Goal: Task Accomplishment & Management: Manage account settings

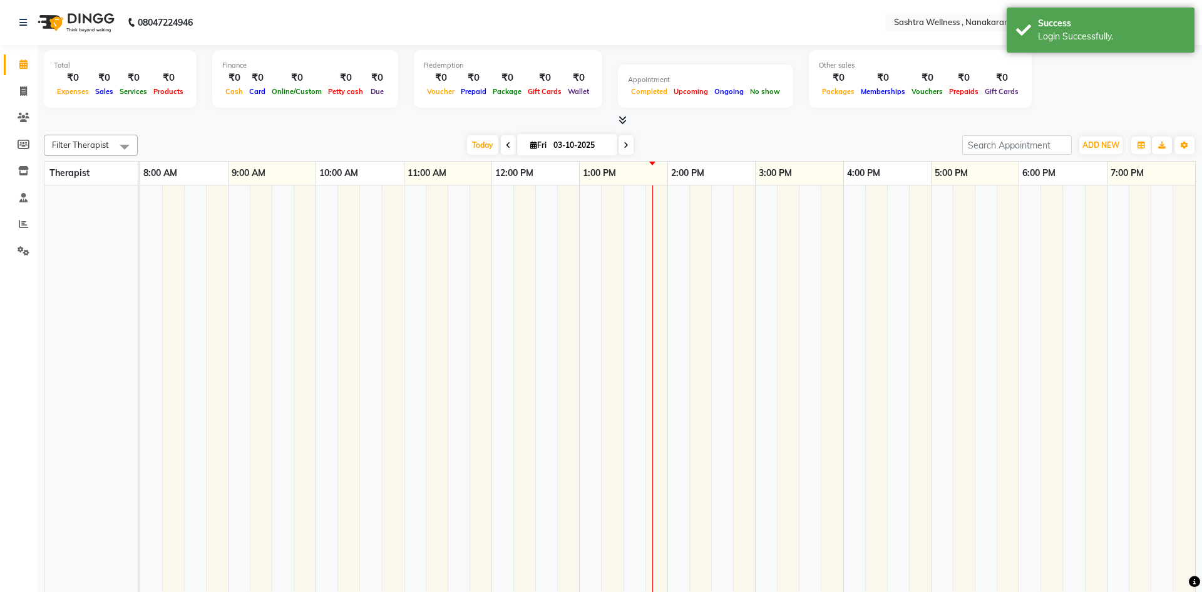
select select "en"
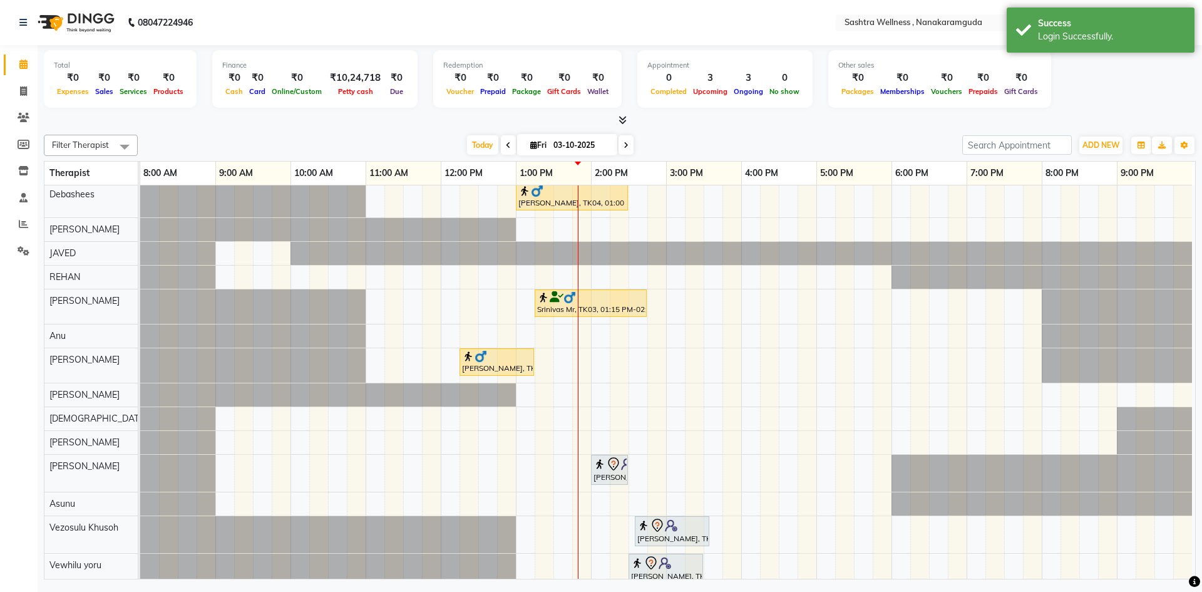
scroll to position [86, 0]
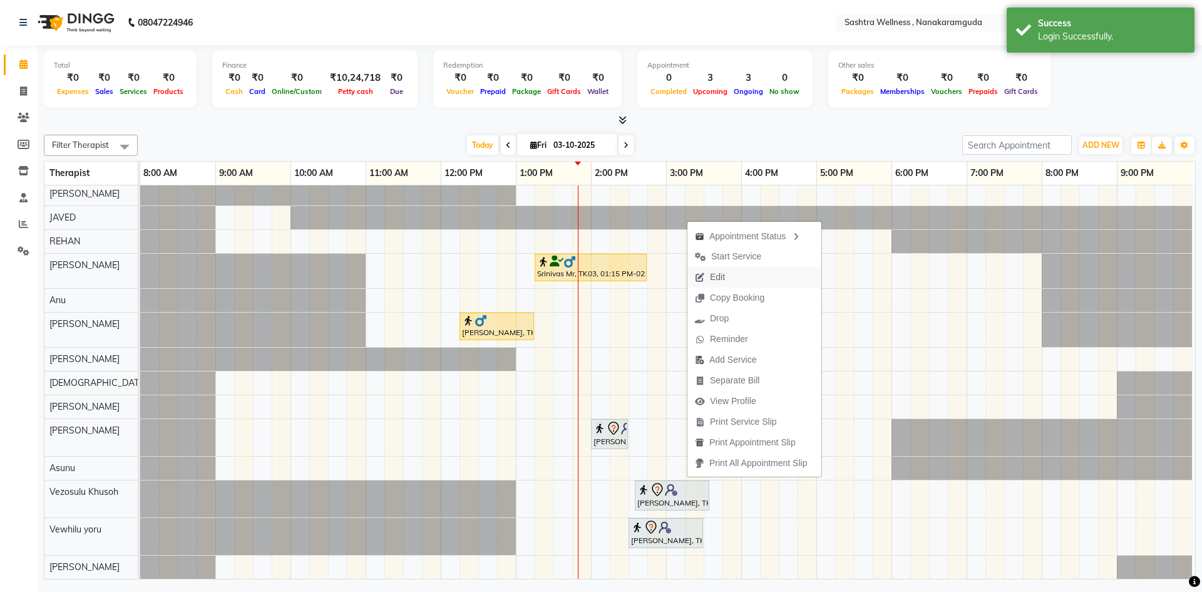
click at [734, 271] on button "Edit" at bounding box center [755, 277] width 134 height 21
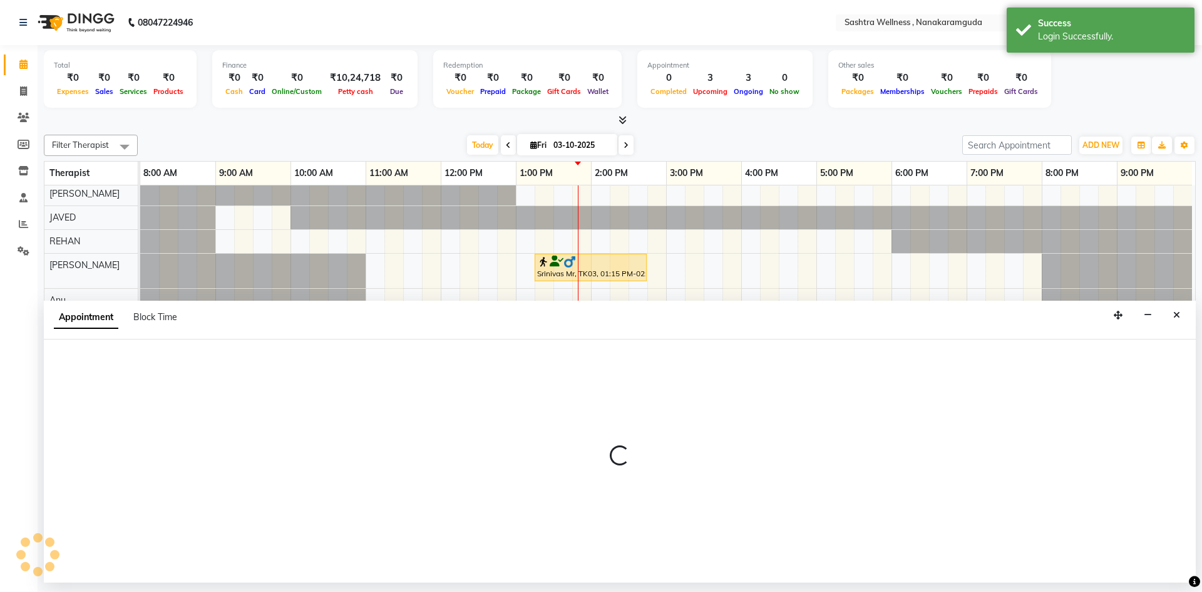
select select "tentative"
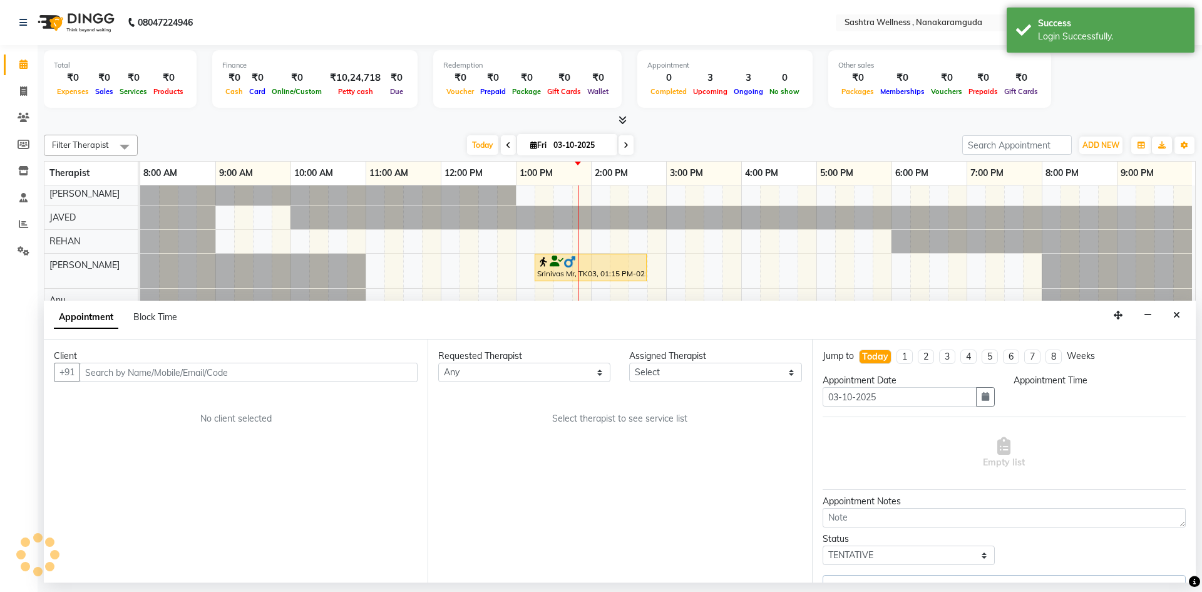
scroll to position [95, 0]
select select "92991"
select select "870"
select select "4467"
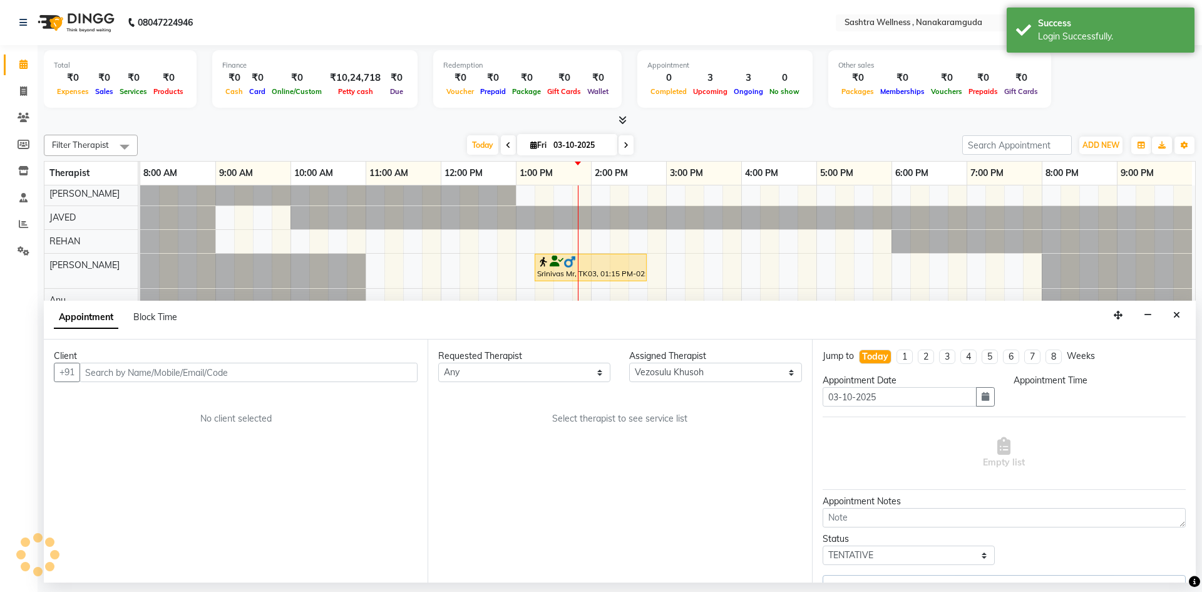
select select "4470"
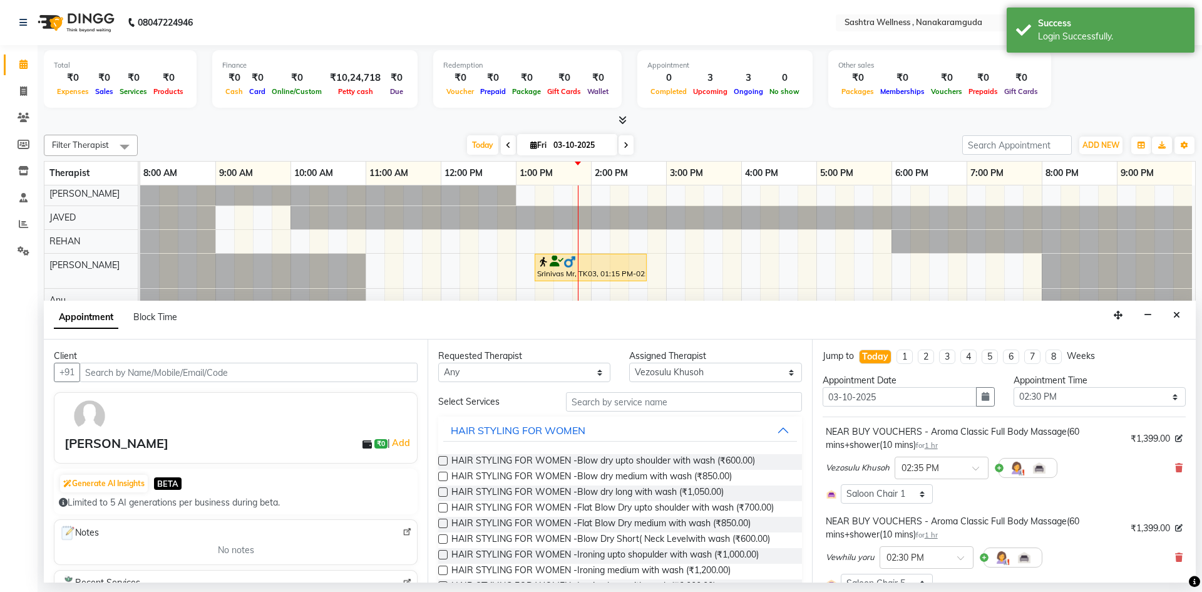
click at [108, 436] on div "[PERSON_NAME]" at bounding box center [117, 443] width 104 height 19
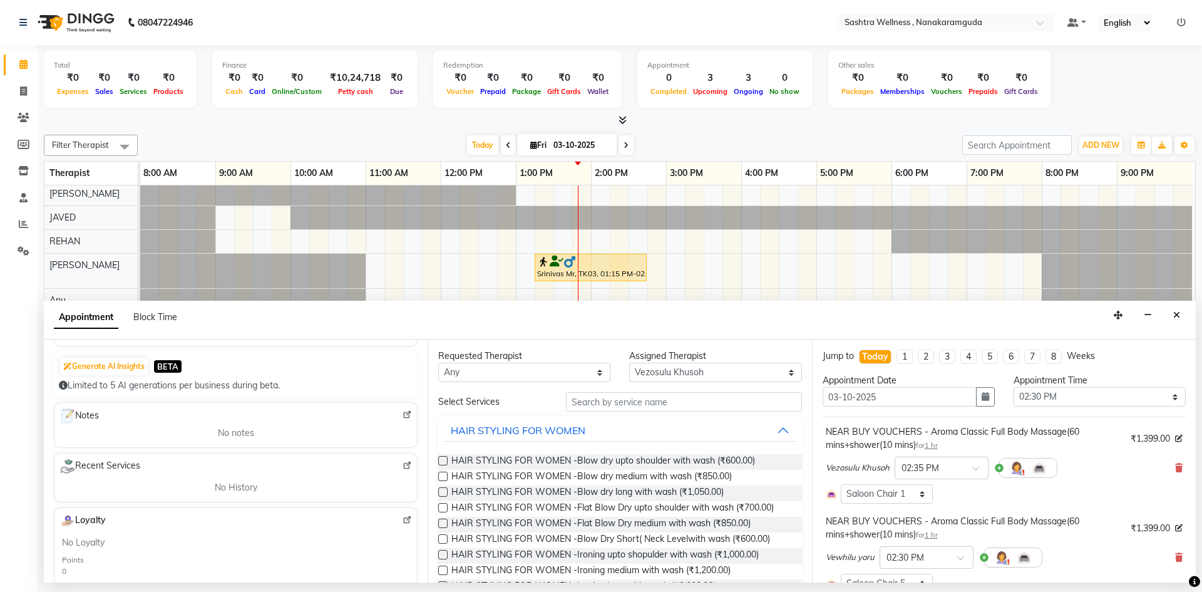
scroll to position [0, 0]
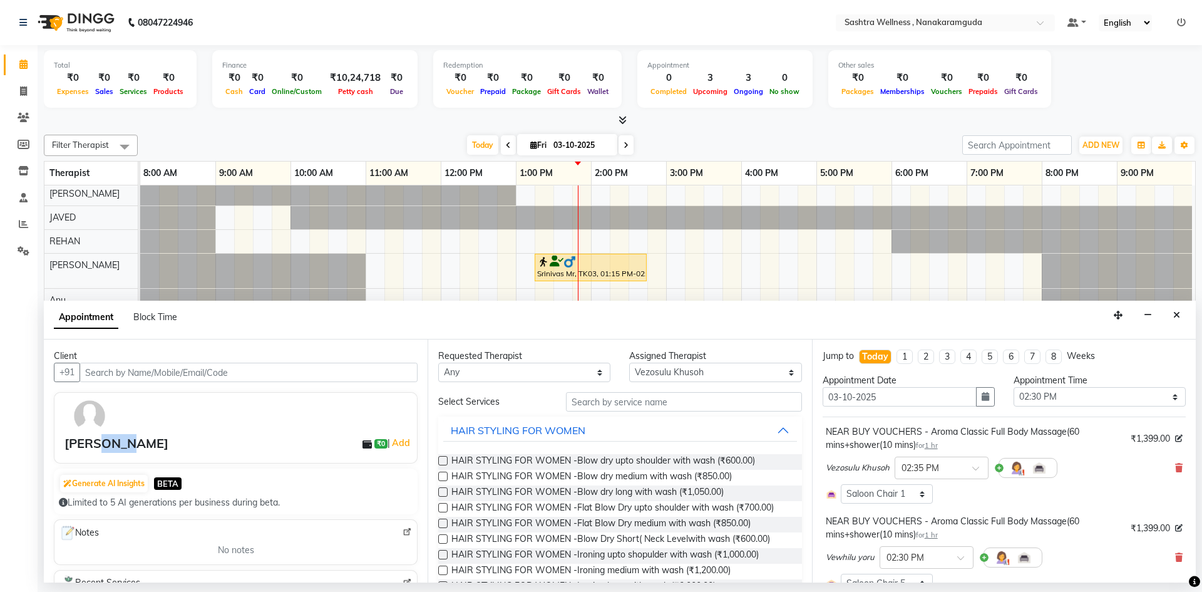
drag, startPoint x: 135, startPoint y: 443, endPoint x: 90, endPoint y: 448, distance: 45.4
click at [97, 448] on div "[PERSON_NAME] ₹0 | Add" at bounding box center [239, 443] width 348 height 19
click at [177, 423] on div at bounding box center [241, 416] width 359 height 36
click at [1172, 312] on button "Close" at bounding box center [1177, 315] width 18 height 19
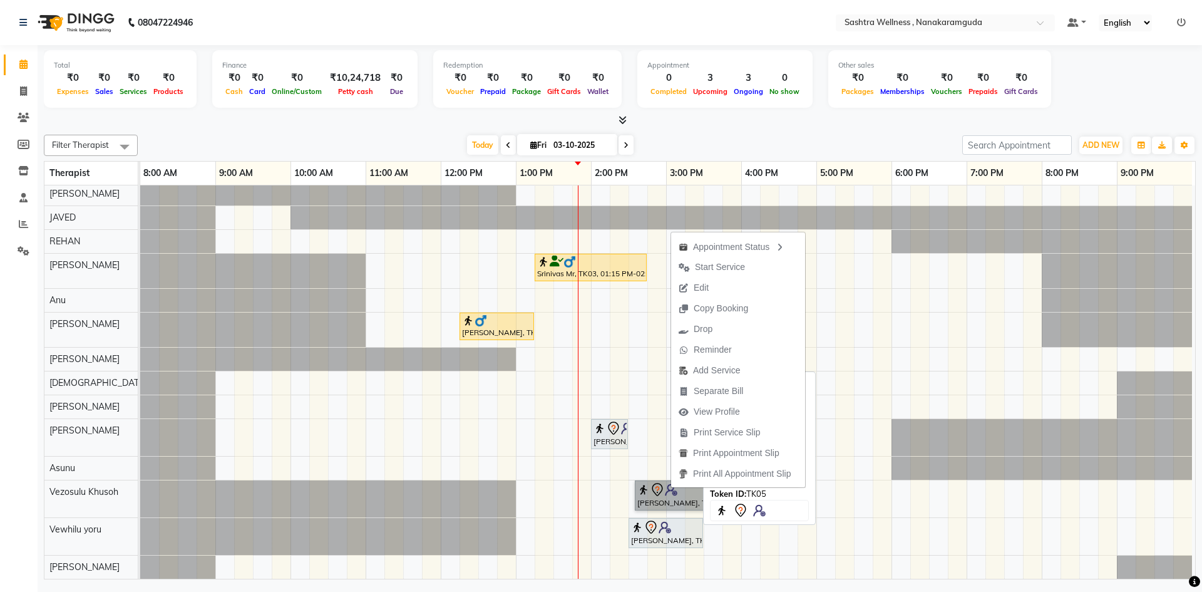
click at [674, 529] on div "[PERSON_NAME], TK05, 02:30 PM-03:30 PM, NEAR BUY VOUCHERS - Aroma Classic Full …" at bounding box center [666, 533] width 72 height 26
select select "7"
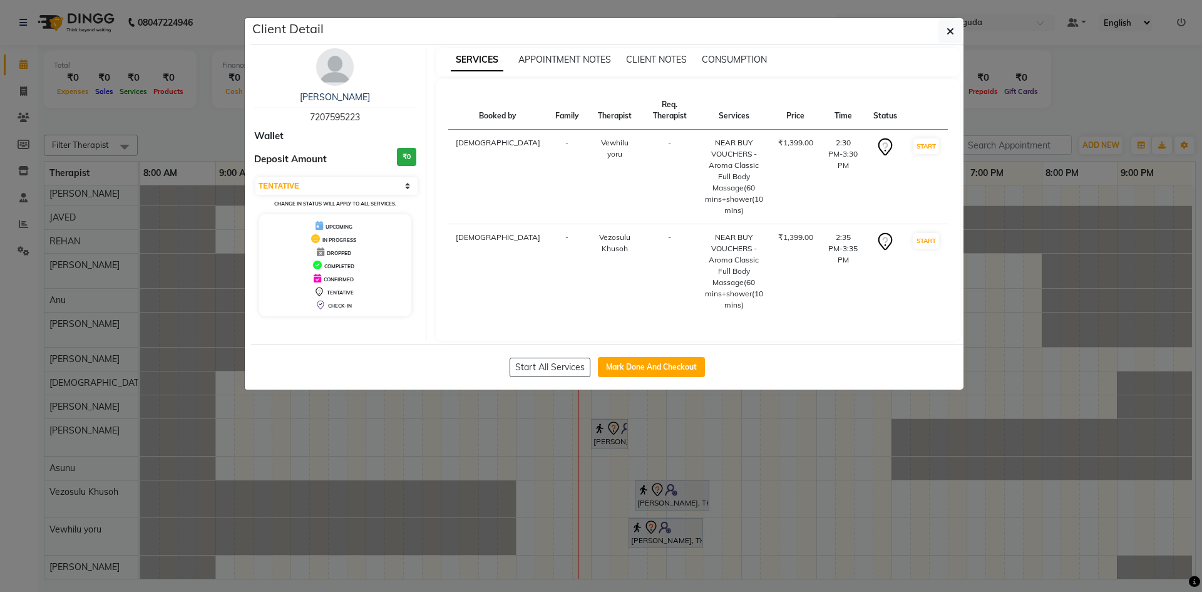
drag, startPoint x: 366, startPoint y: 119, endPoint x: 308, endPoint y: 120, distance: 57.6
click at [308, 120] on div "[PERSON_NAME] 7207595223" at bounding box center [335, 107] width 162 height 33
copy span "7207595223"
click at [209, 212] on ngb-modal-window "Client Detail [PERSON_NAME] 7207595223 Wallet Deposit Amount ₹0 Select IN SERVI…" at bounding box center [601, 296] width 1202 height 592
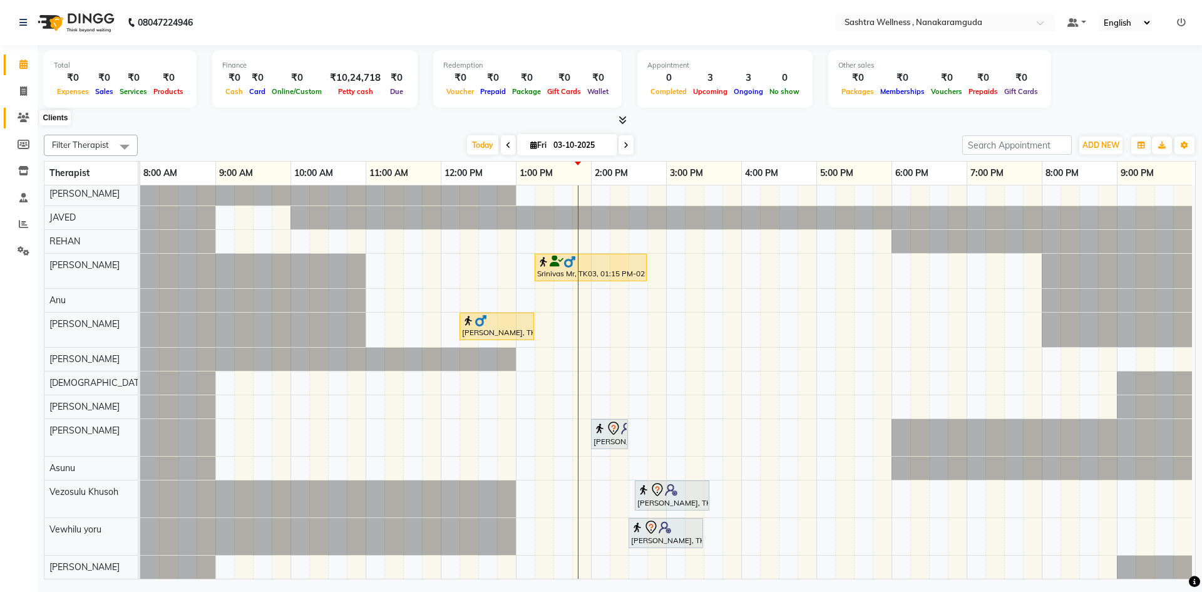
click at [26, 123] on span at bounding box center [24, 118] width 22 height 14
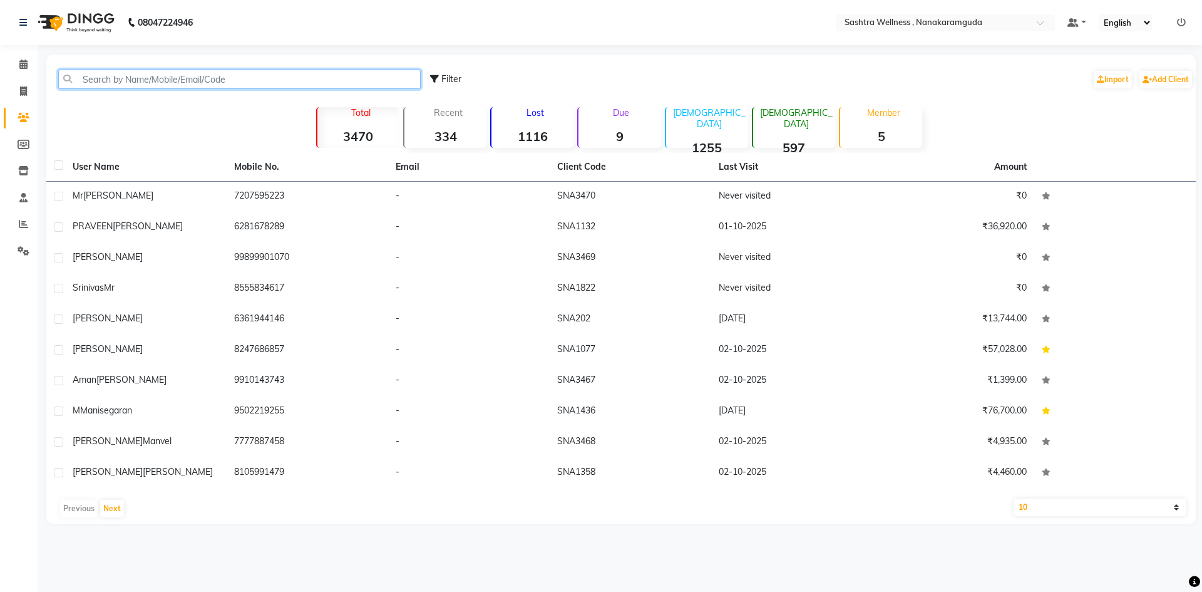
click at [142, 75] on input "text" at bounding box center [239, 79] width 363 height 19
paste input "7207595223"
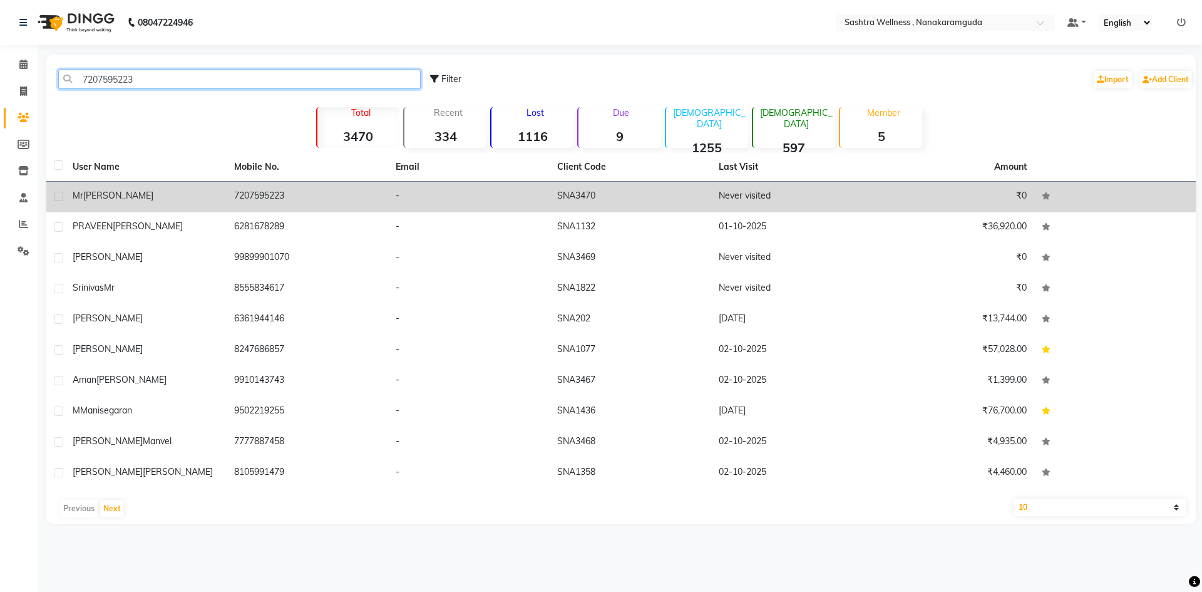
type input "7207595223"
click at [59, 198] on label at bounding box center [58, 196] width 9 height 9
click at [59, 198] on input "checkbox" at bounding box center [58, 197] width 8 height 8
checkbox input "true"
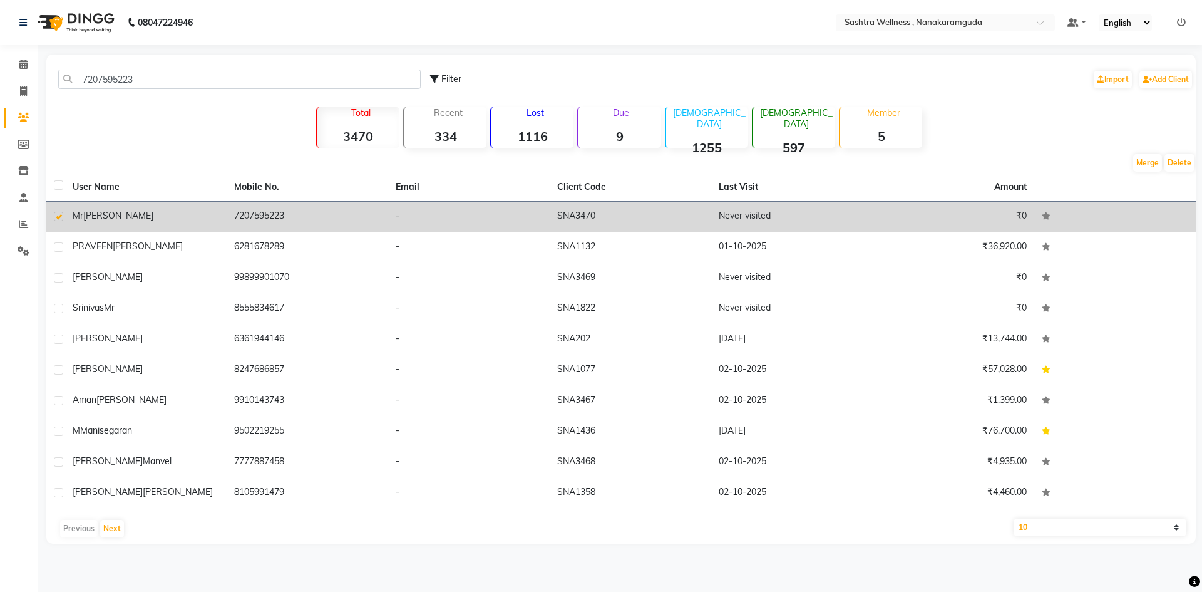
click at [87, 210] on span "[PERSON_NAME]" at bounding box center [118, 215] width 70 height 11
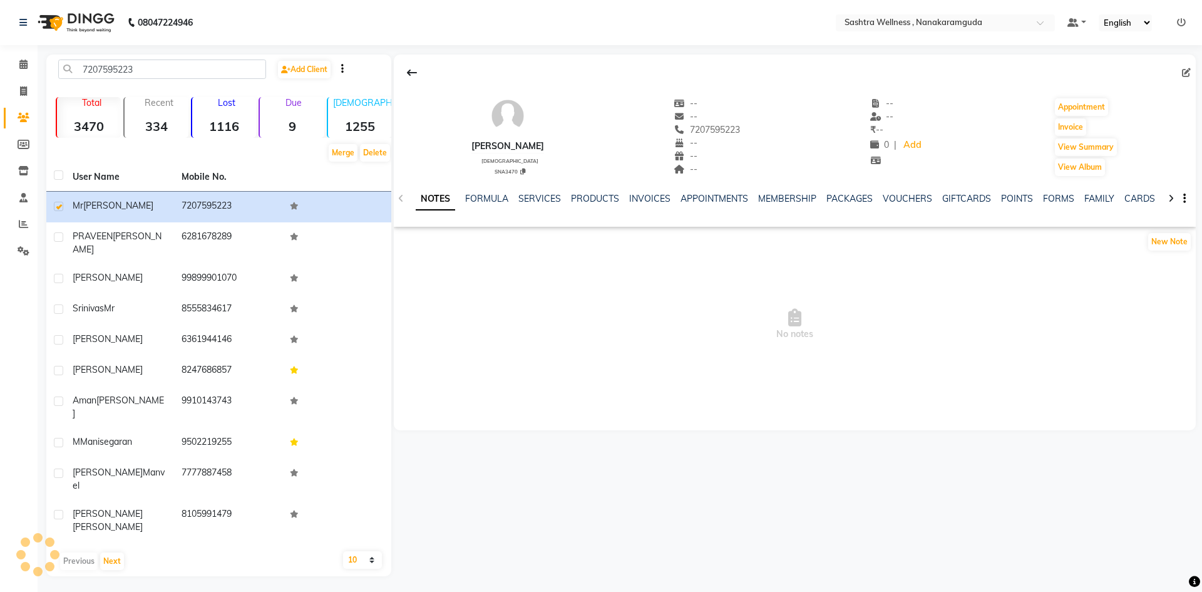
click at [1183, 76] on icon at bounding box center [1186, 72] width 9 height 9
select select "[DEMOGRAPHIC_DATA]"
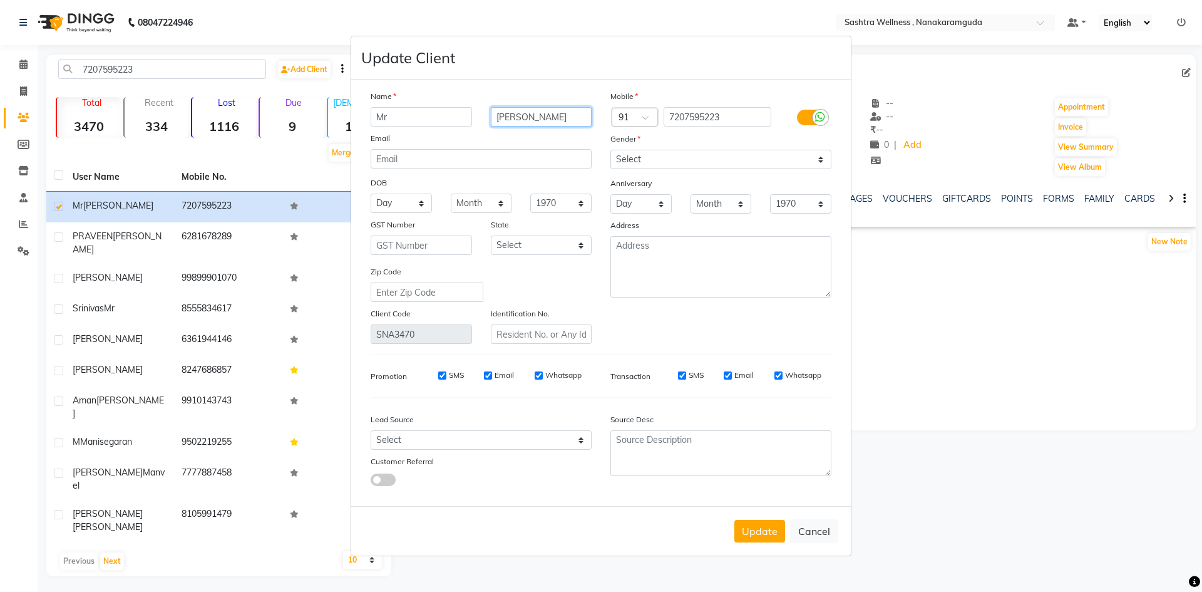
click at [579, 111] on input "[PERSON_NAME]" at bounding box center [541, 116] width 101 height 19
type input "Vineet"
click at [765, 533] on button "Update" at bounding box center [760, 531] width 51 height 23
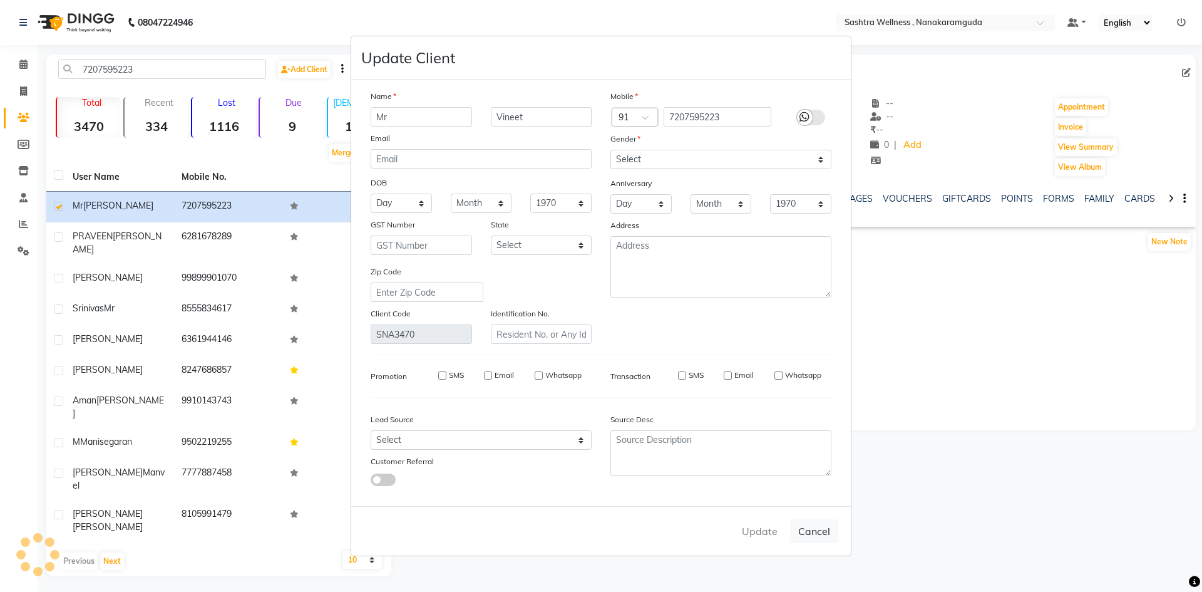
select select
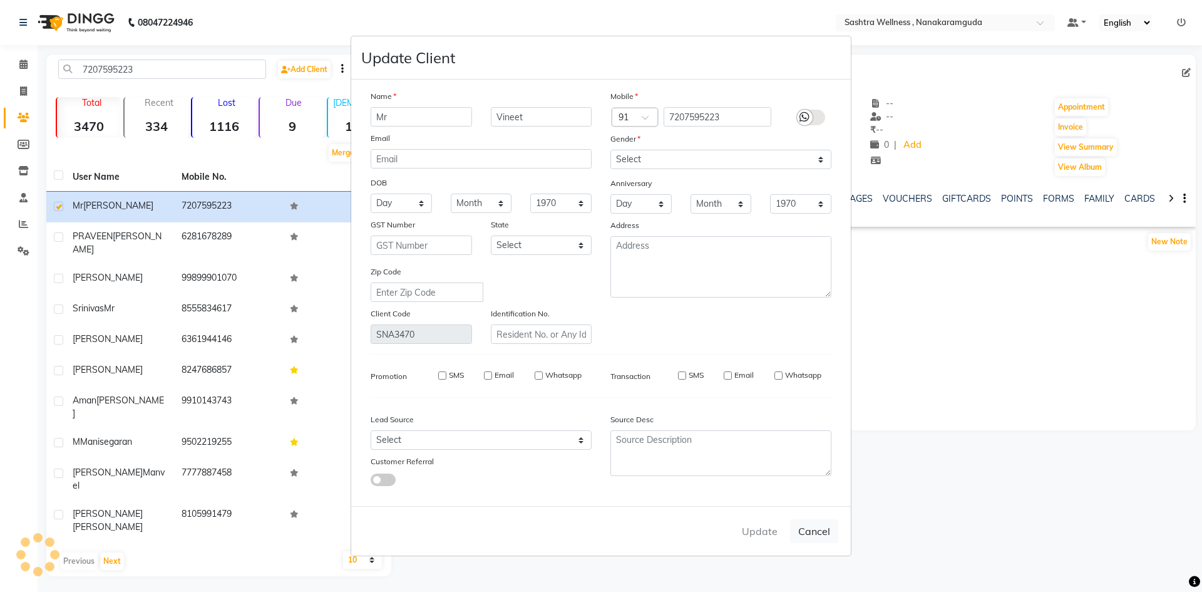
select select
checkbox input "false"
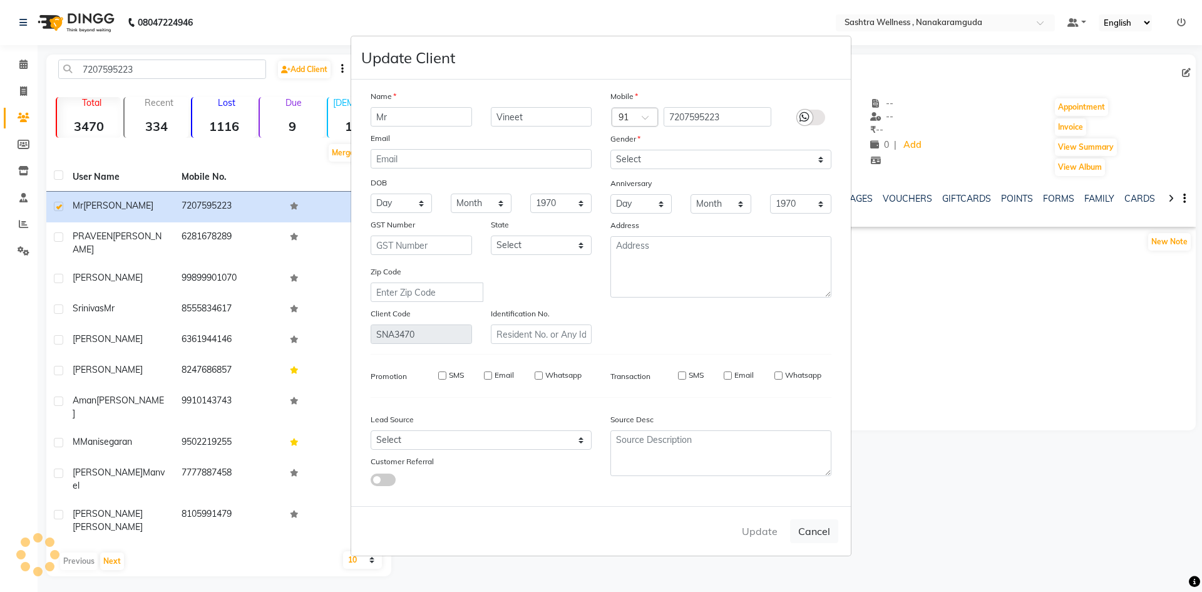
checkbox input "false"
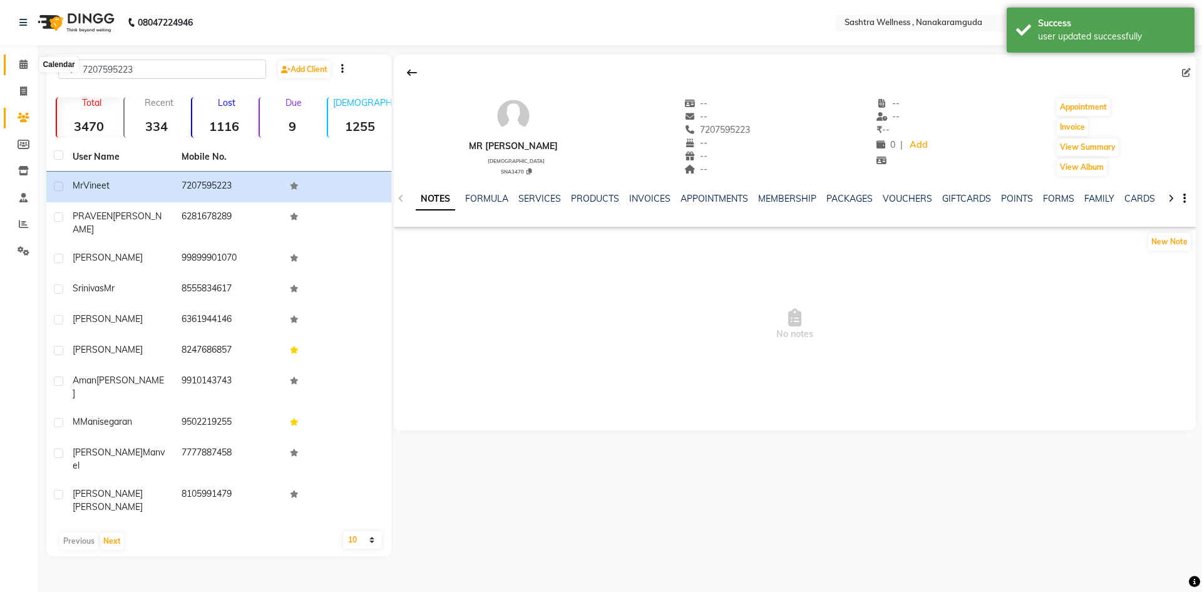
click at [28, 61] on span at bounding box center [24, 65] width 22 height 14
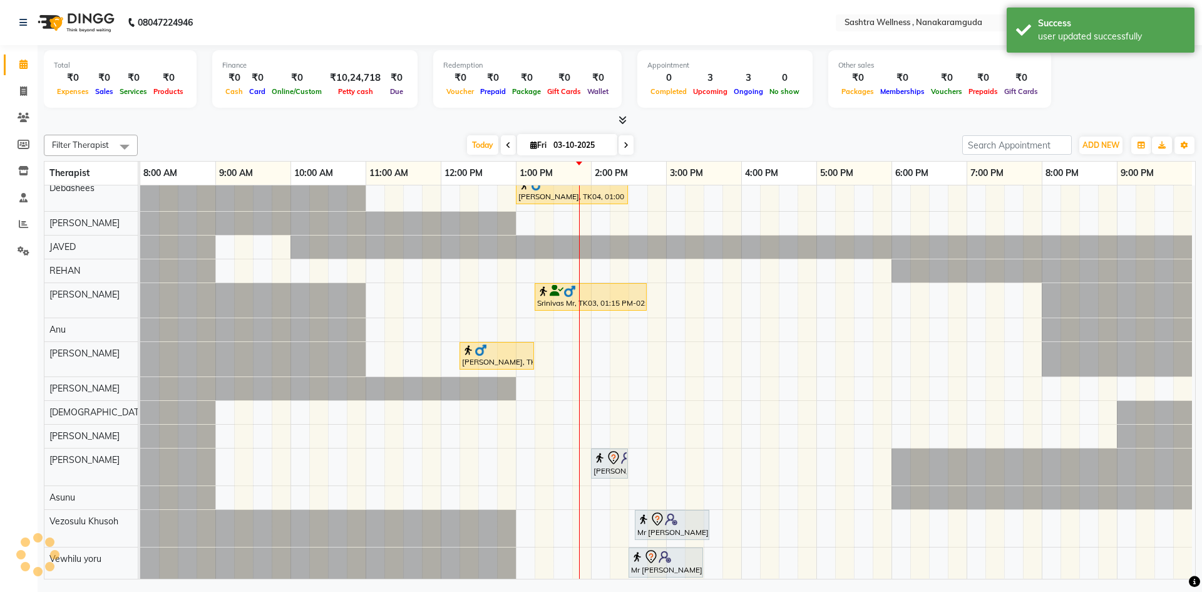
scroll to position [86, 0]
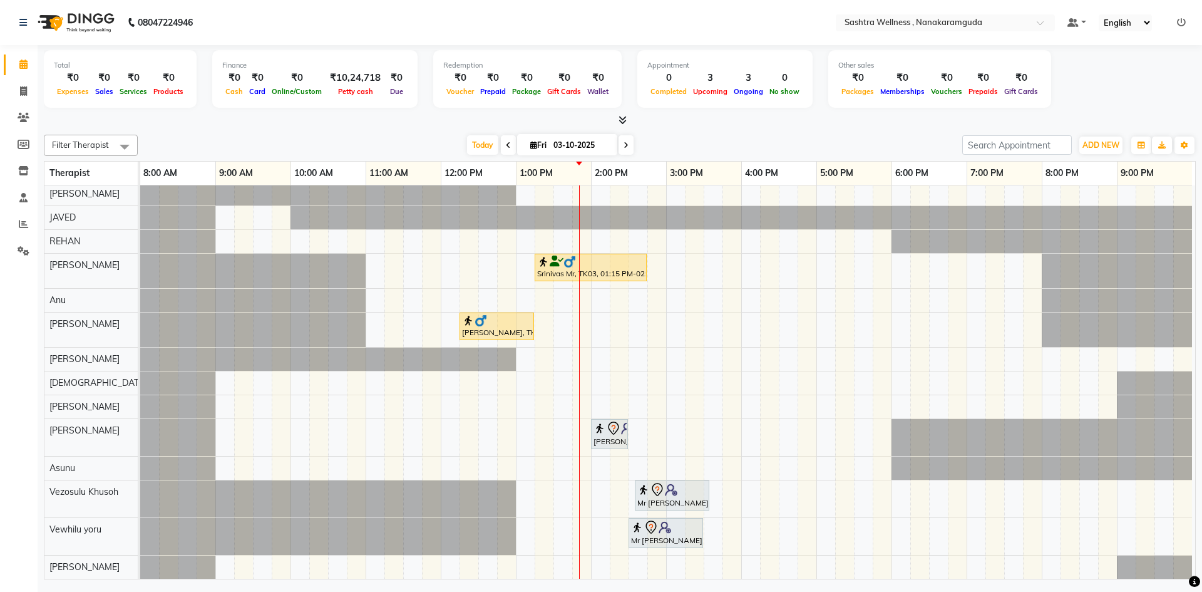
click at [1186, 22] on ul "Default Panel My Panel English ENGLISH Español العربية मराठी हिंदी ગુજરાતી தமிழ…" at bounding box center [1126, 22] width 131 height 17
click at [1179, 23] on icon at bounding box center [1181, 22] width 9 height 9
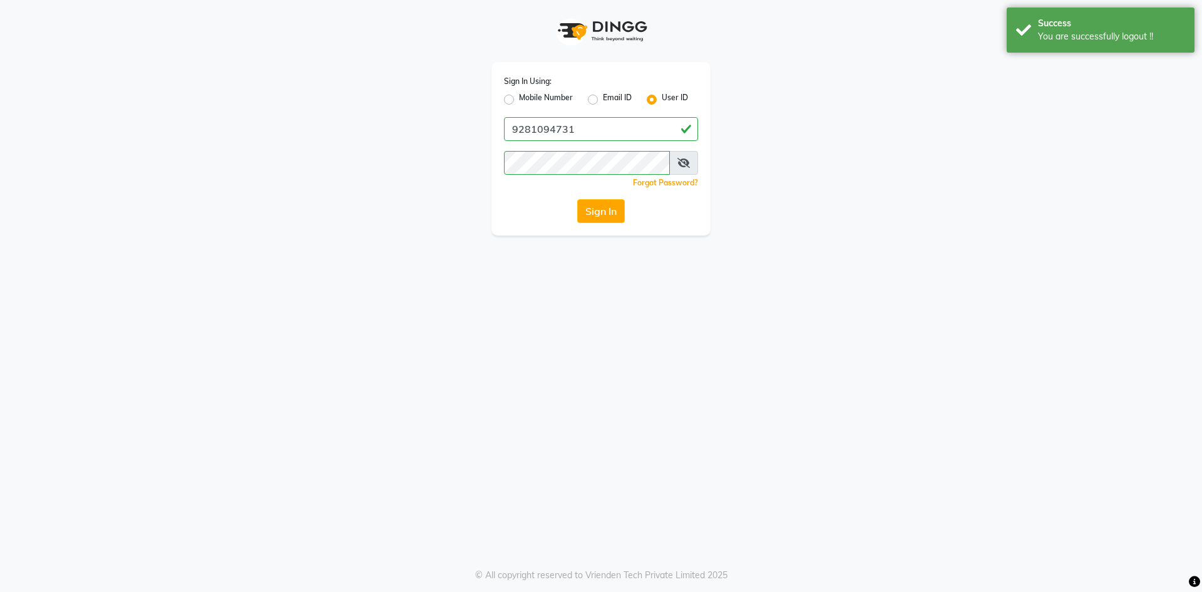
click at [544, 106] on label "Mobile Number" at bounding box center [546, 99] width 54 height 15
click at [527, 100] on input "Mobile Number" at bounding box center [523, 96] width 8 height 8
radio input "true"
radio input "false"
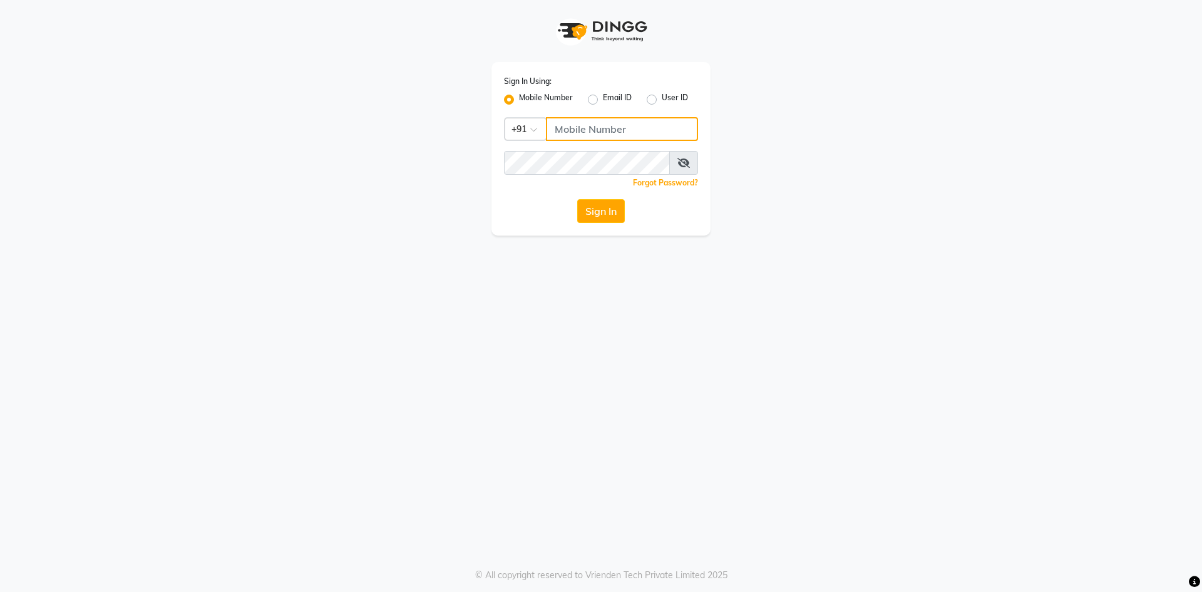
click at [581, 135] on input "Username" at bounding box center [622, 129] width 152 height 24
type input "8919070740"
click at [591, 209] on button "Sign In" at bounding box center [601, 211] width 48 height 24
